Goal: Transaction & Acquisition: Purchase product/service

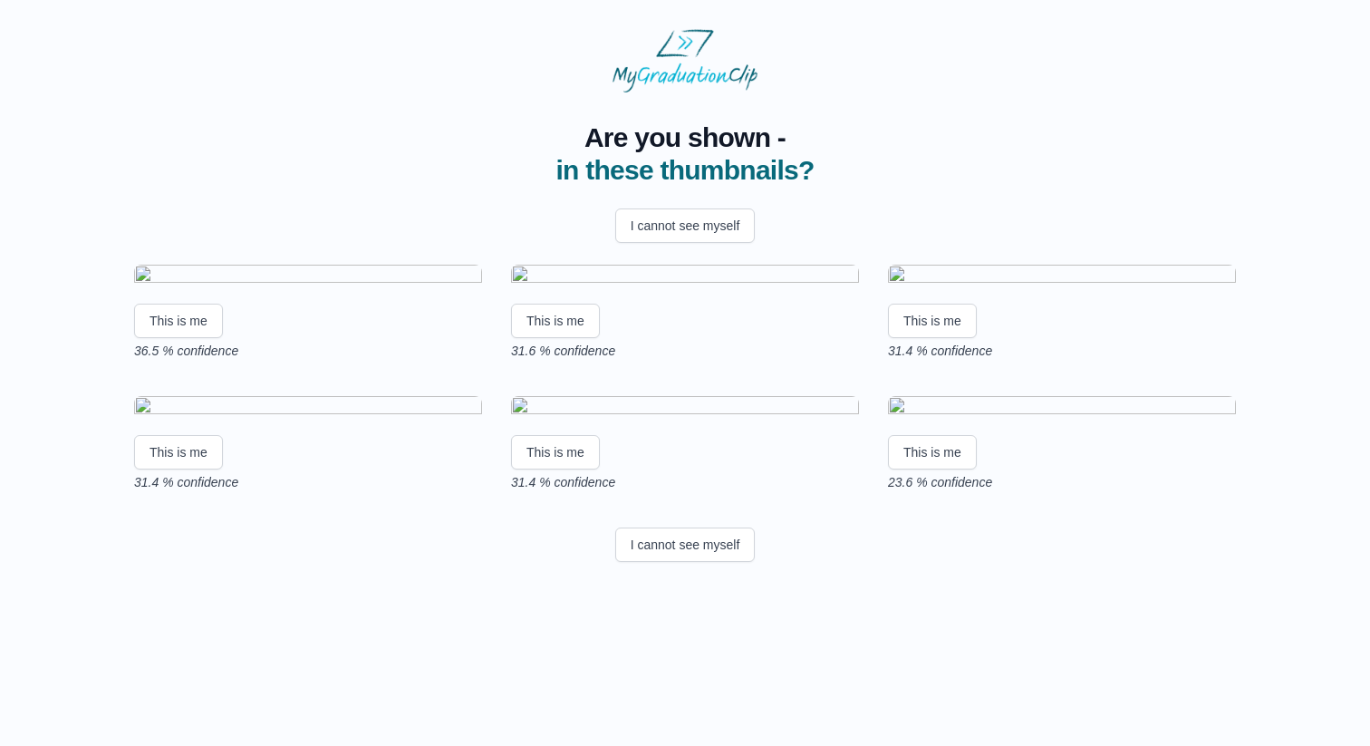
scroll to position [166, 0]
click at [941, 329] on button "This is me" at bounding box center [932, 321] width 89 height 34
